Goal: Task Accomplishment & Management: Use online tool/utility

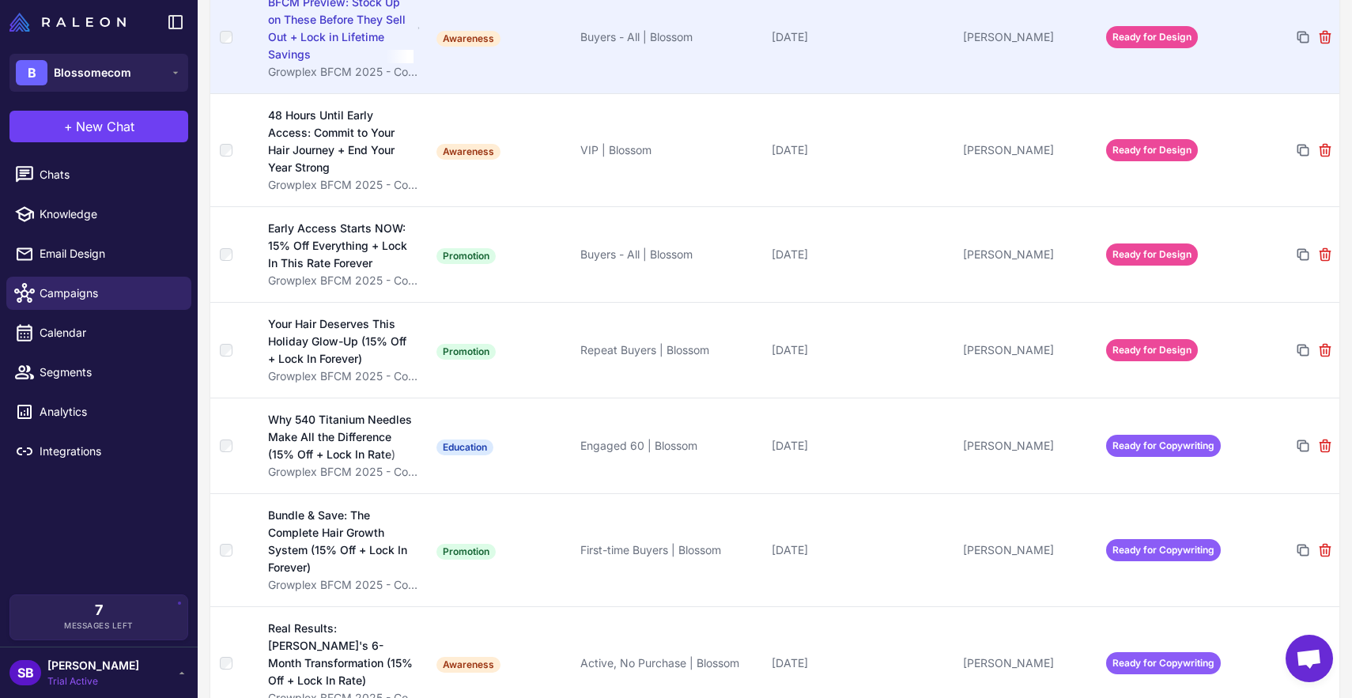
scroll to position [293, 0]
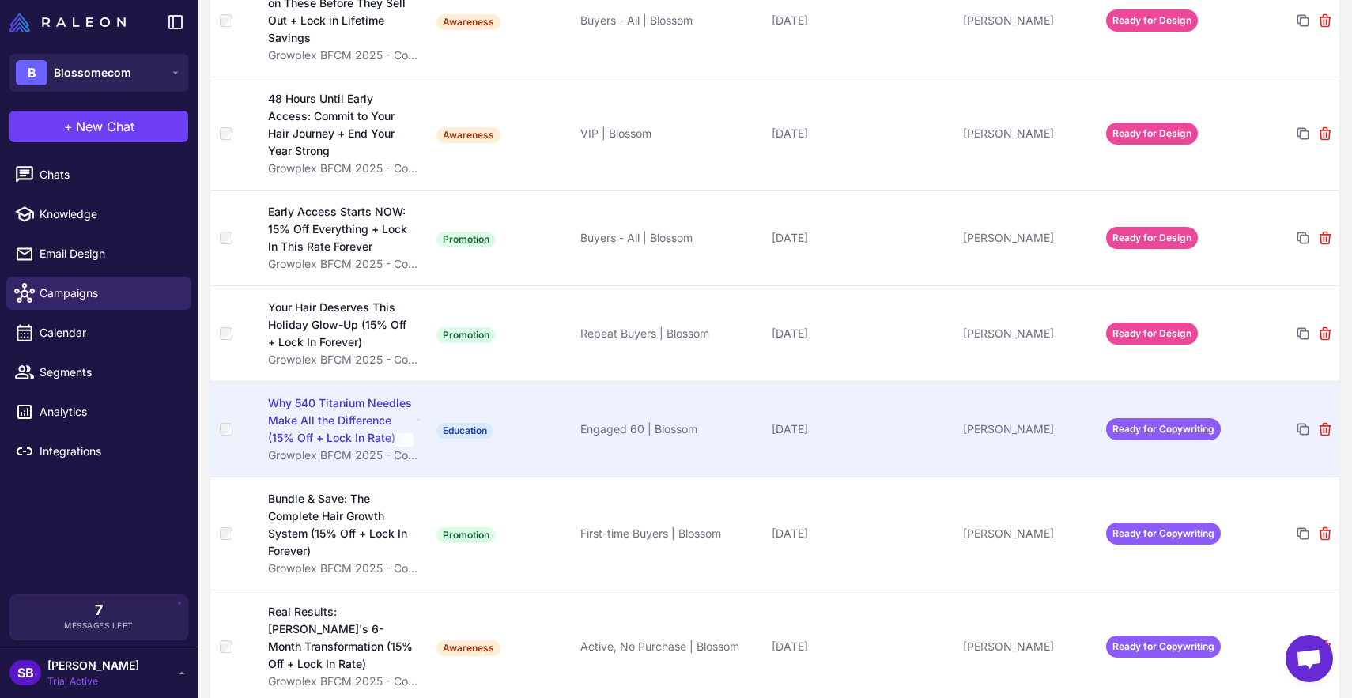
click at [1173, 426] on span "Ready for Copywriting" at bounding box center [1163, 429] width 115 height 22
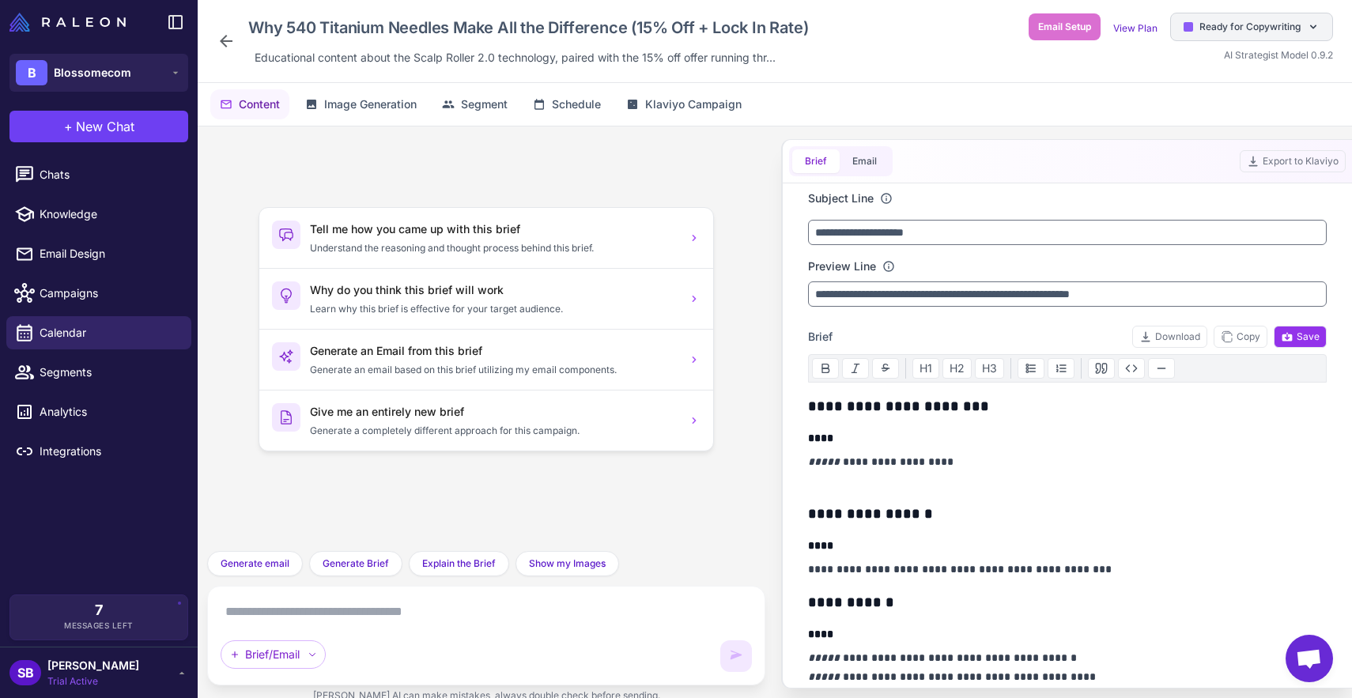
click at [1248, 23] on span "Ready for Copywriting" at bounding box center [1249, 27] width 101 height 14
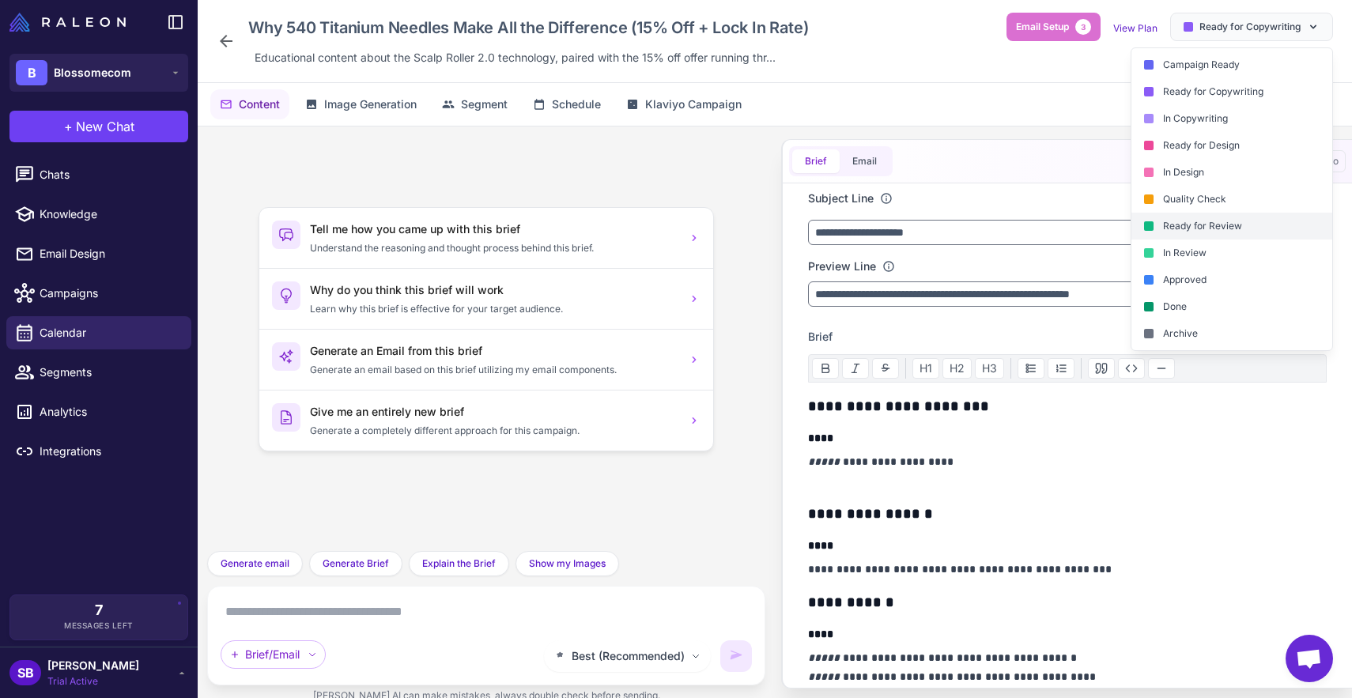
click at [1197, 227] on div "Ready for Review" at bounding box center [1231, 226] width 201 height 27
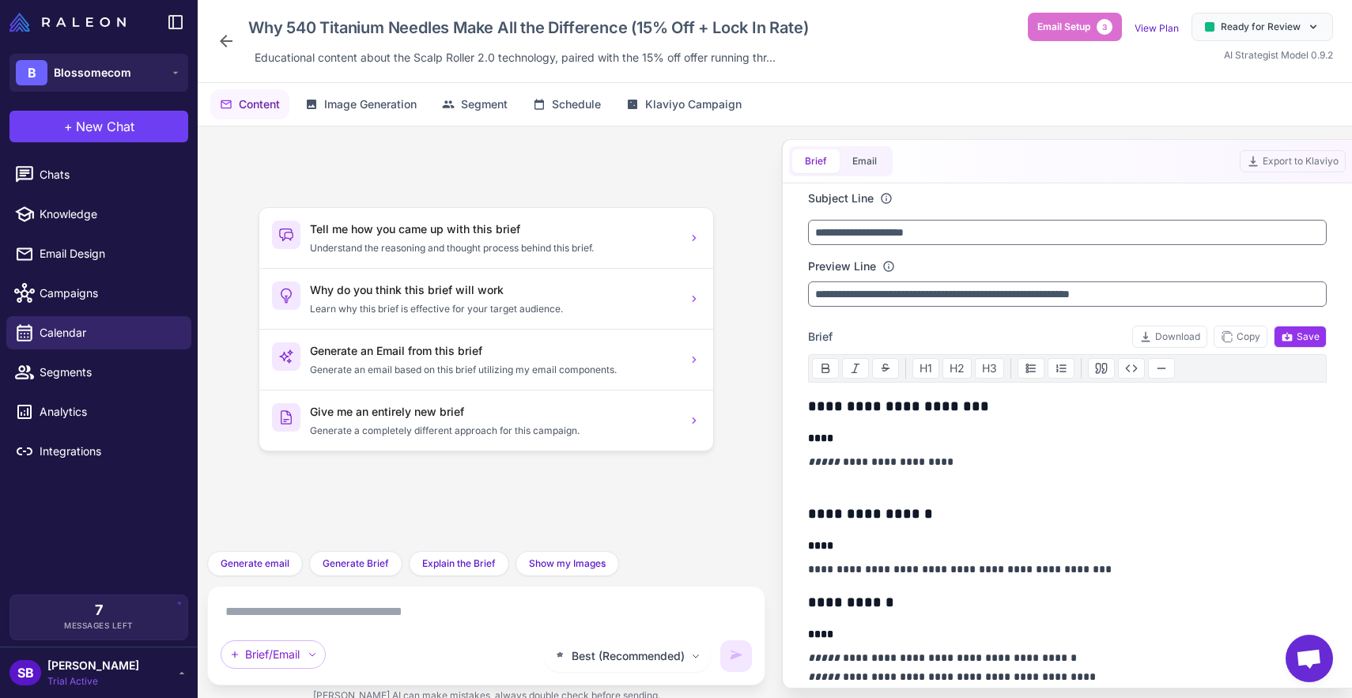
click at [234, 34] on icon at bounding box center [226, 41] width 19 height 19
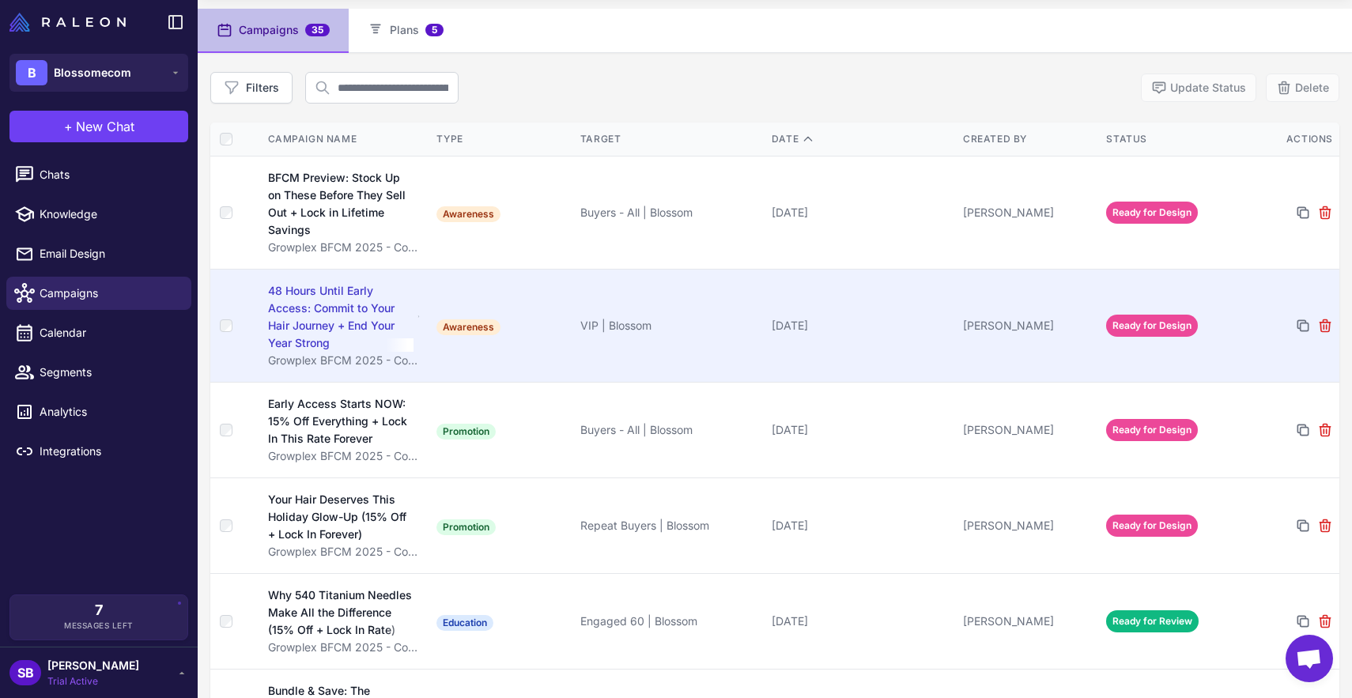
scroll to position [111, 0]
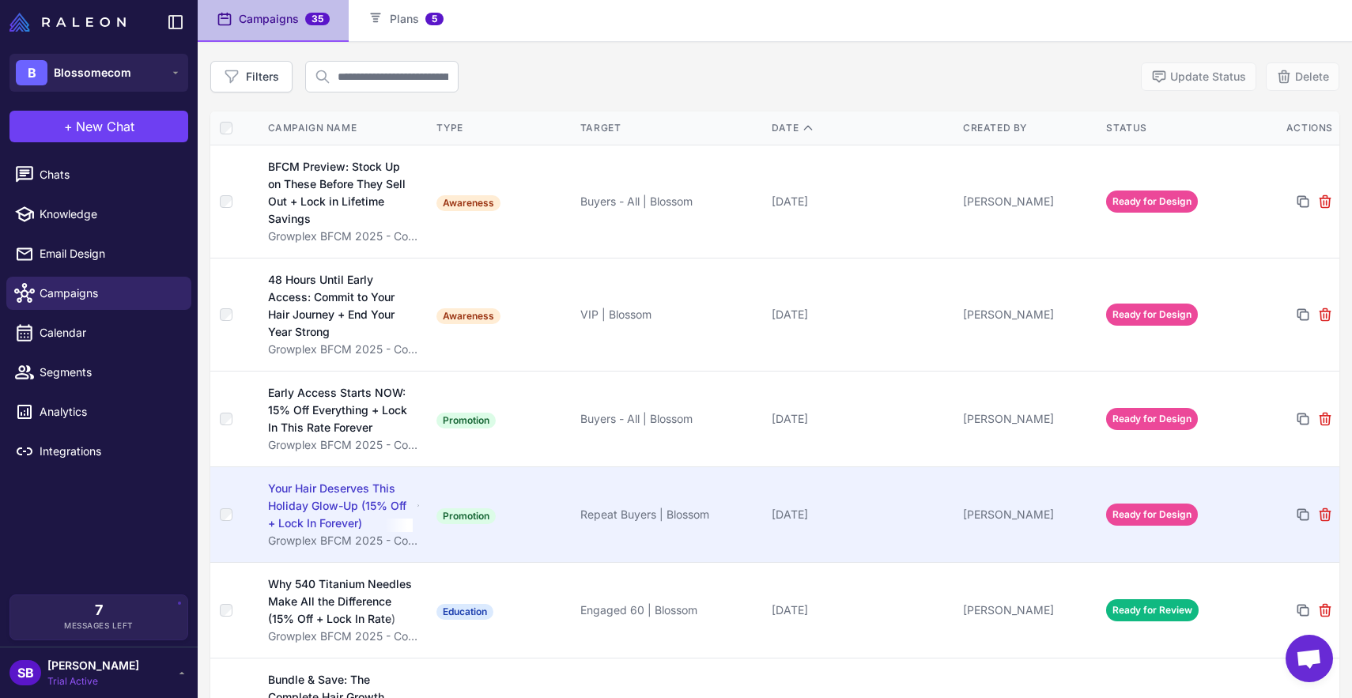
click at [1162, 517] on span "Ready for Design" at bounding box center [1152, 515] width 92 height 22
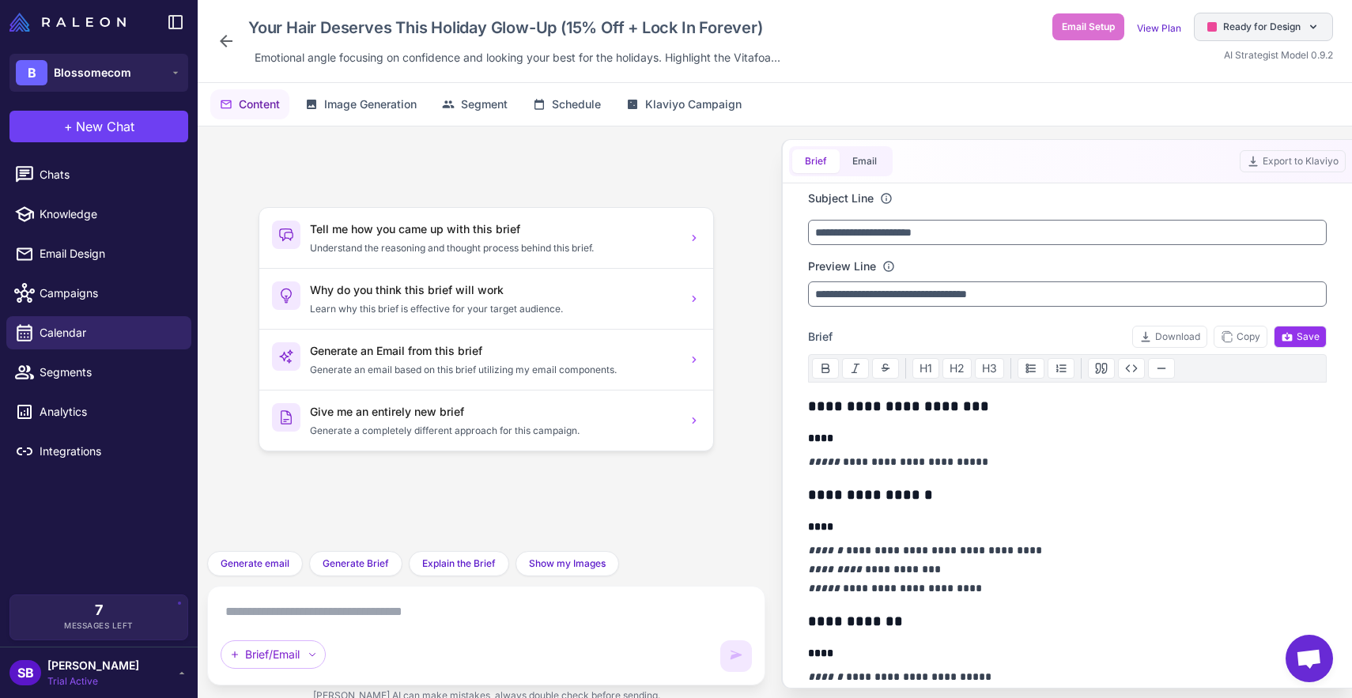
click at [1263, 28] on span "Ready for Design" at bounding box center [1261, 27] width 77 height 14
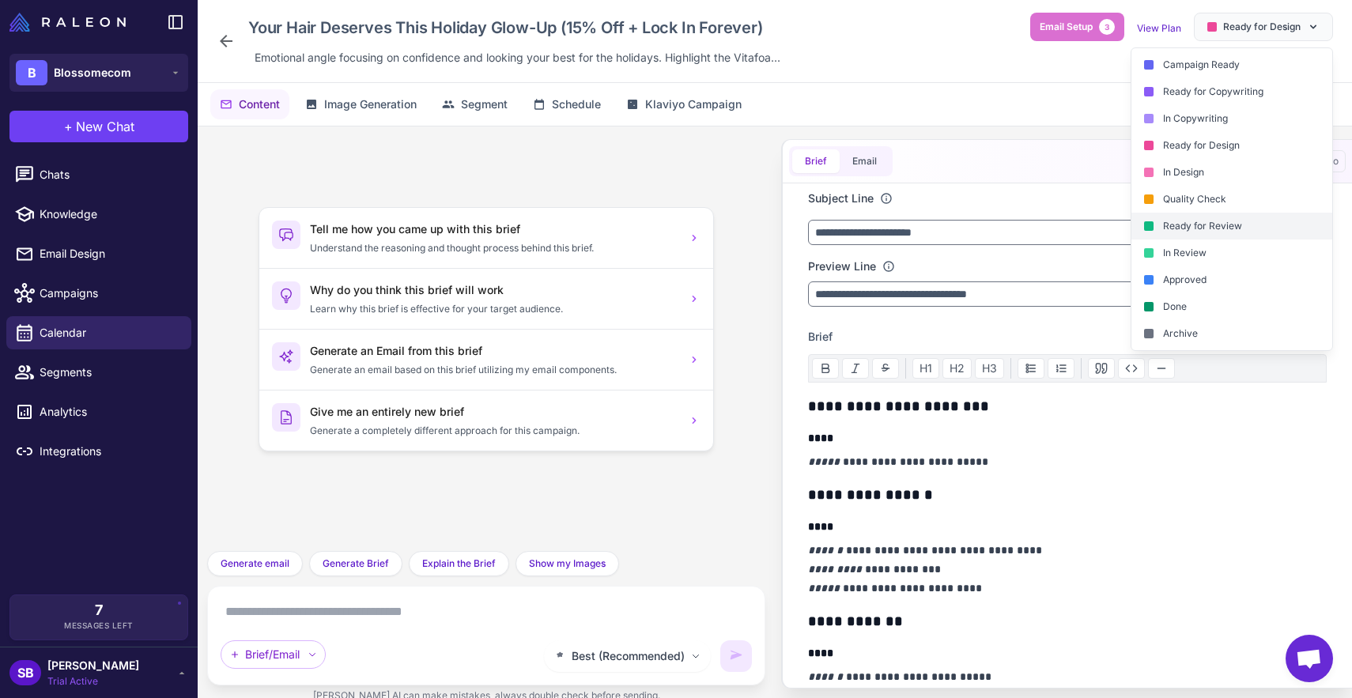
click at [1222, 229] on div "Ready for Review" at bounding box center [1231, 226] width 201 height 27
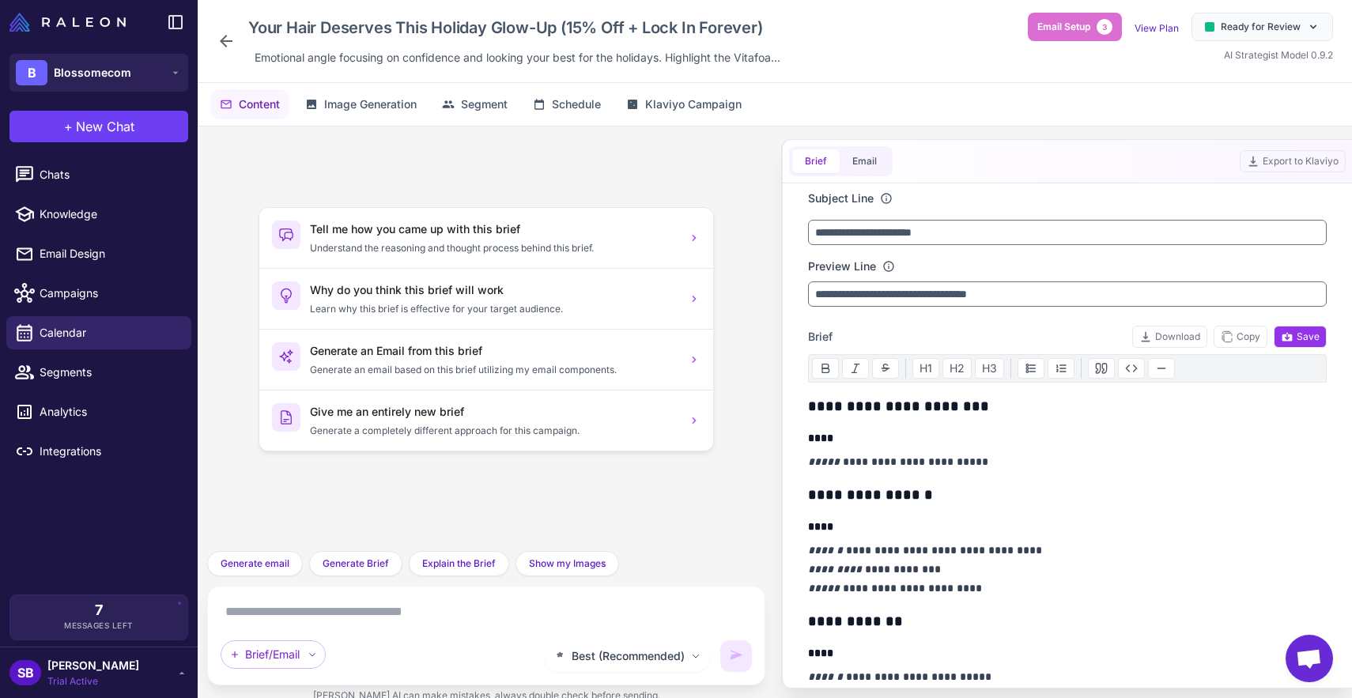
click at [233, 41] on icon at bounding box center [226, 41] width 19 height 19
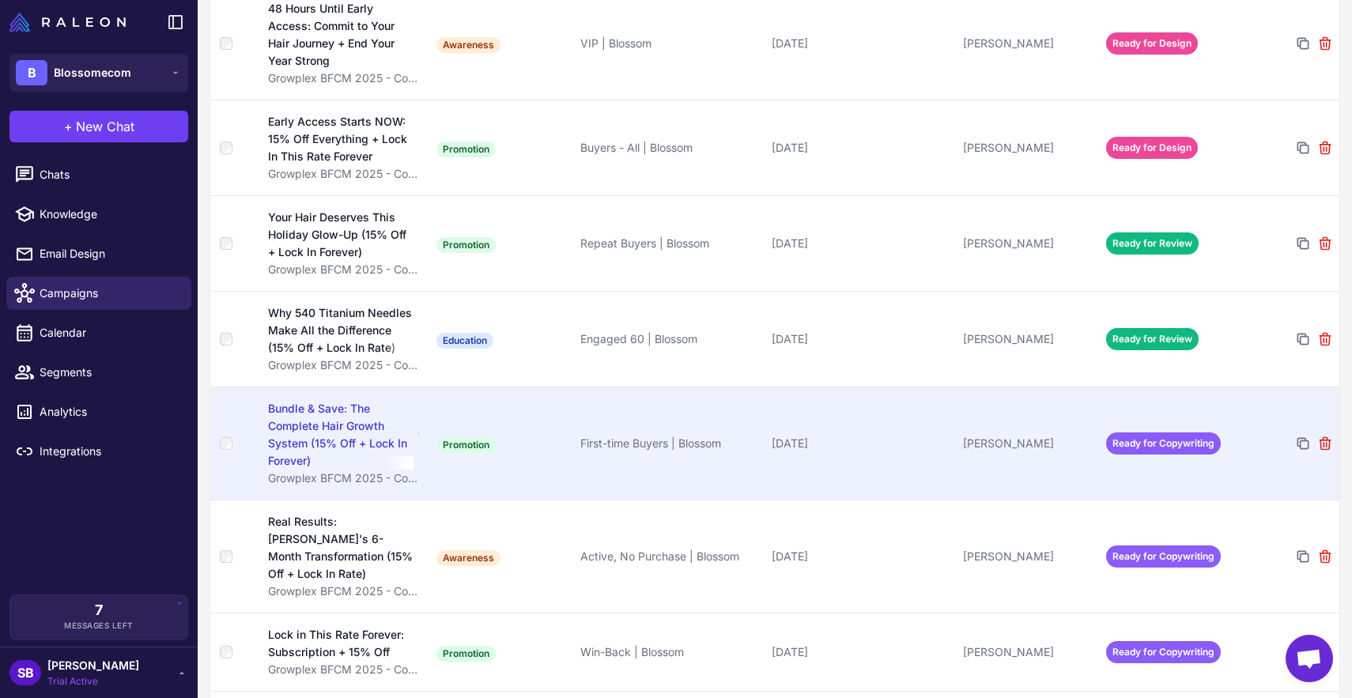
scroll to position [383, 0]
